Goal: Task Accomplishment & Management: Manage account settings

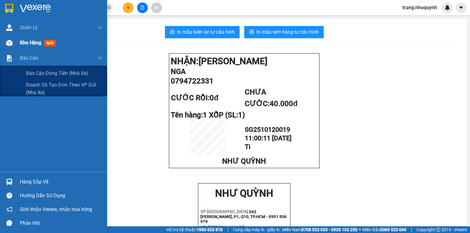
click at [36, 44] on span "Kho hàng" at bounding box center [30, 43] width 21 height 6
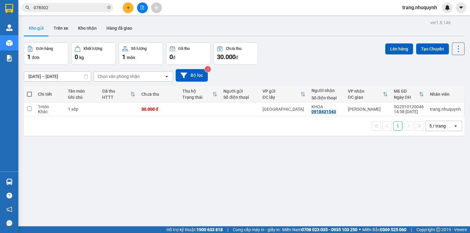
click at [408, 8] on span "trang.nhuquynh" at bounding box center [420, 8] width 44 height 8
click at [416, 20] on span "Đăng xuất" at bounding box center [422, 19] width 32 height 7
